Goal: Task Accomplishment & Management: Complete application form

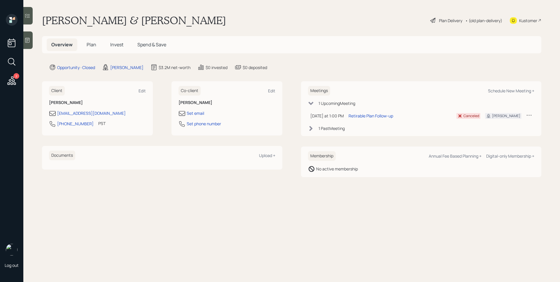
click at [91, 44] on span "Plan" at bounding box center [92, 44] width 10 height 6
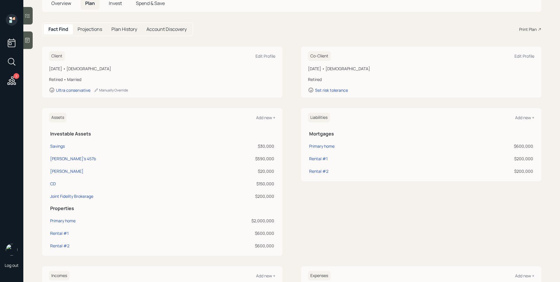
scroll to position [42, 0]
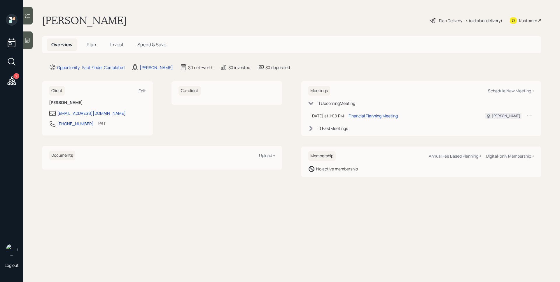
click at [31, 39] on div at bounding box center [27, 41] width 9 height 18
